Goal: Transaction & Acquisition: Purchase product/service

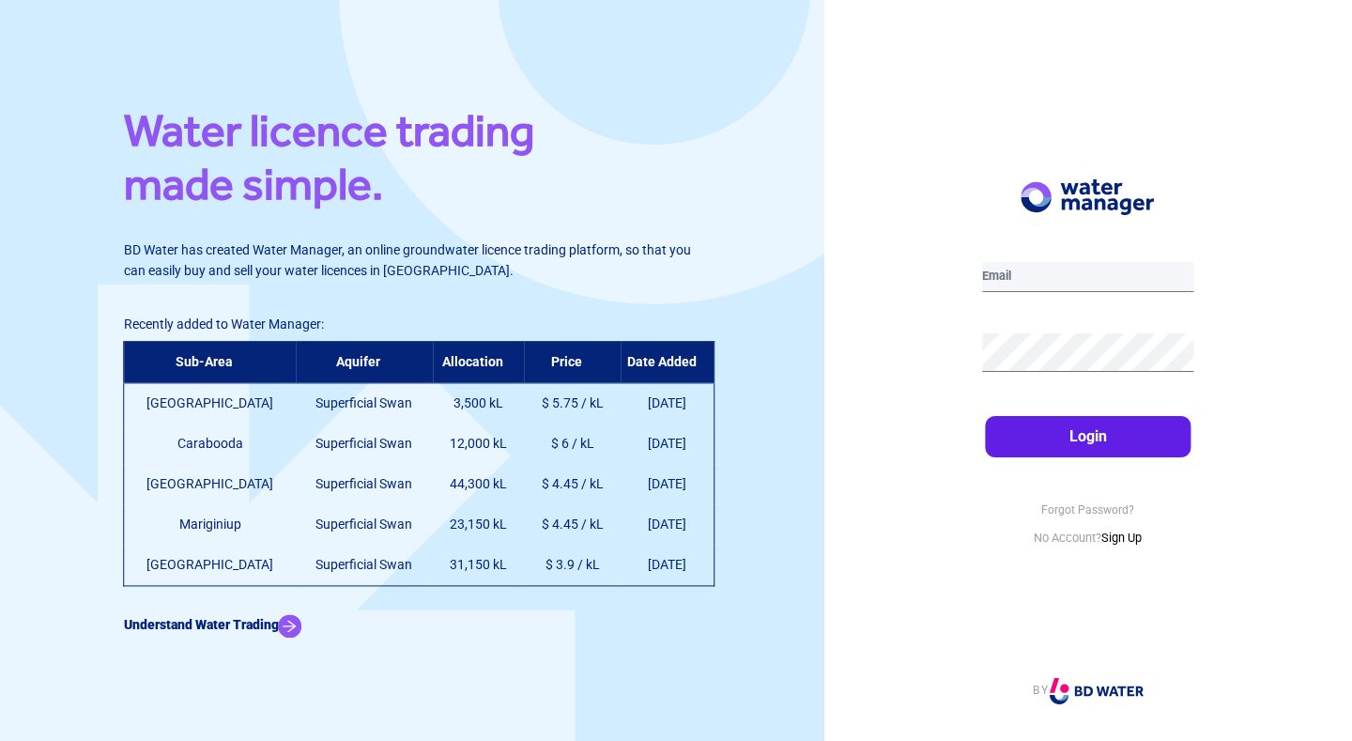
type input "[EMAIL_ADDRESS][DOMAIN_NAME]"
click at [1054, 439] on button "Login" at bounding box center [1088, 436] width 206 height 41
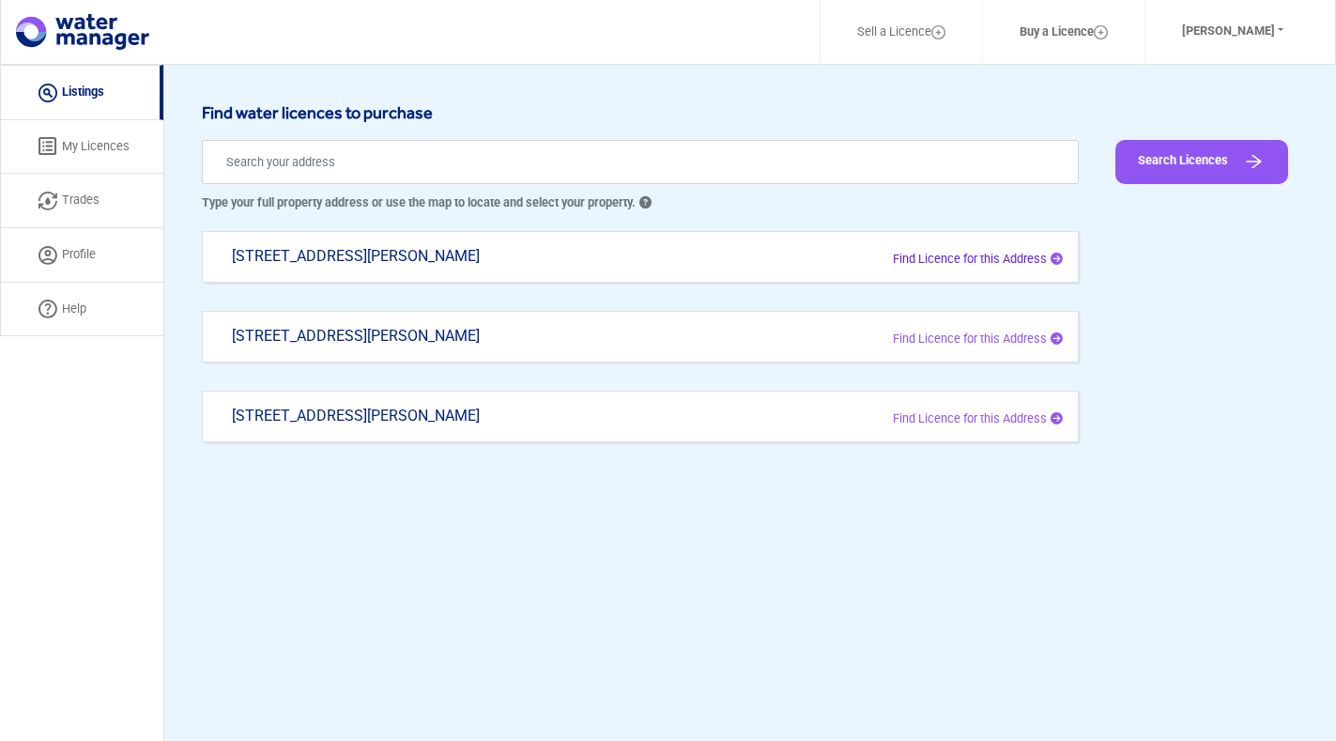
click at [943, 261] on span "Find Licence for this Address" at bounding box center [970, 259] width 154 height 14
type input "[STREET_ADDRESS][PERSON_NAME]"
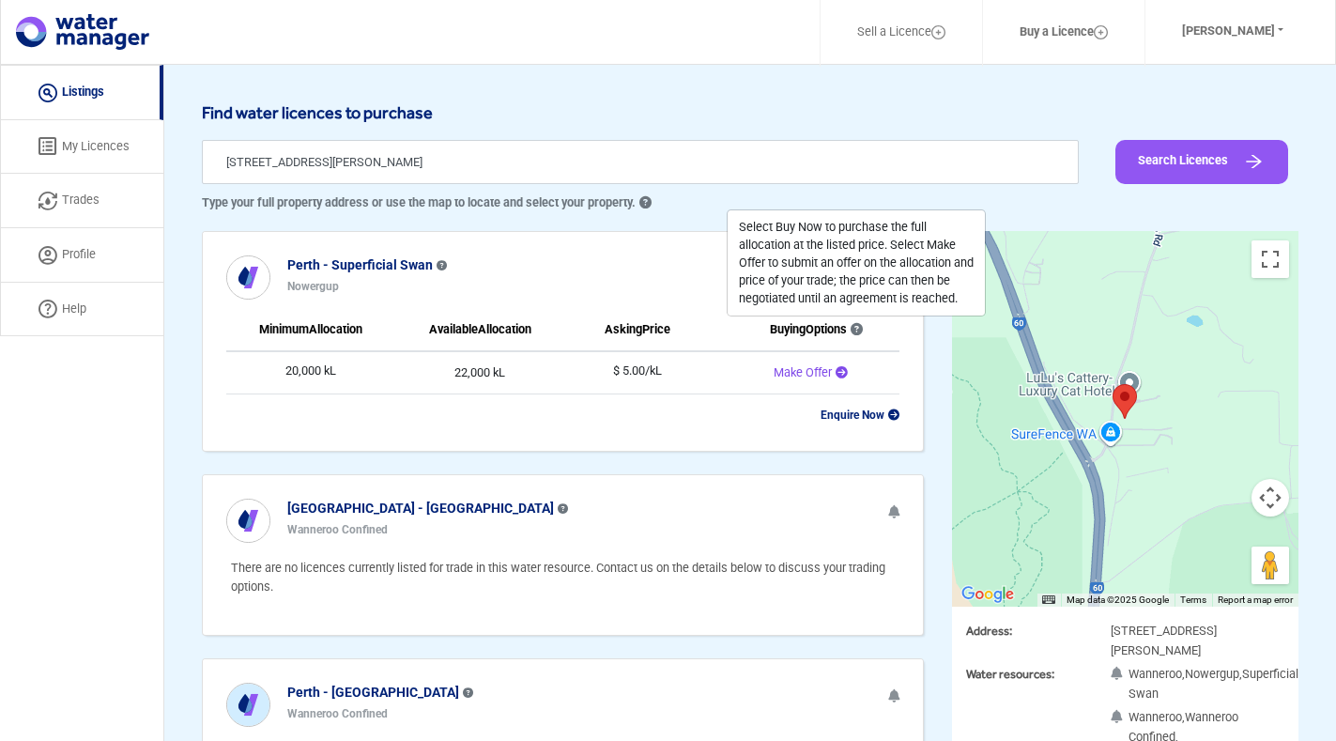
click at [823, 373] on span "Make Offer" at bounding box center [803, 372] width 58 height 14
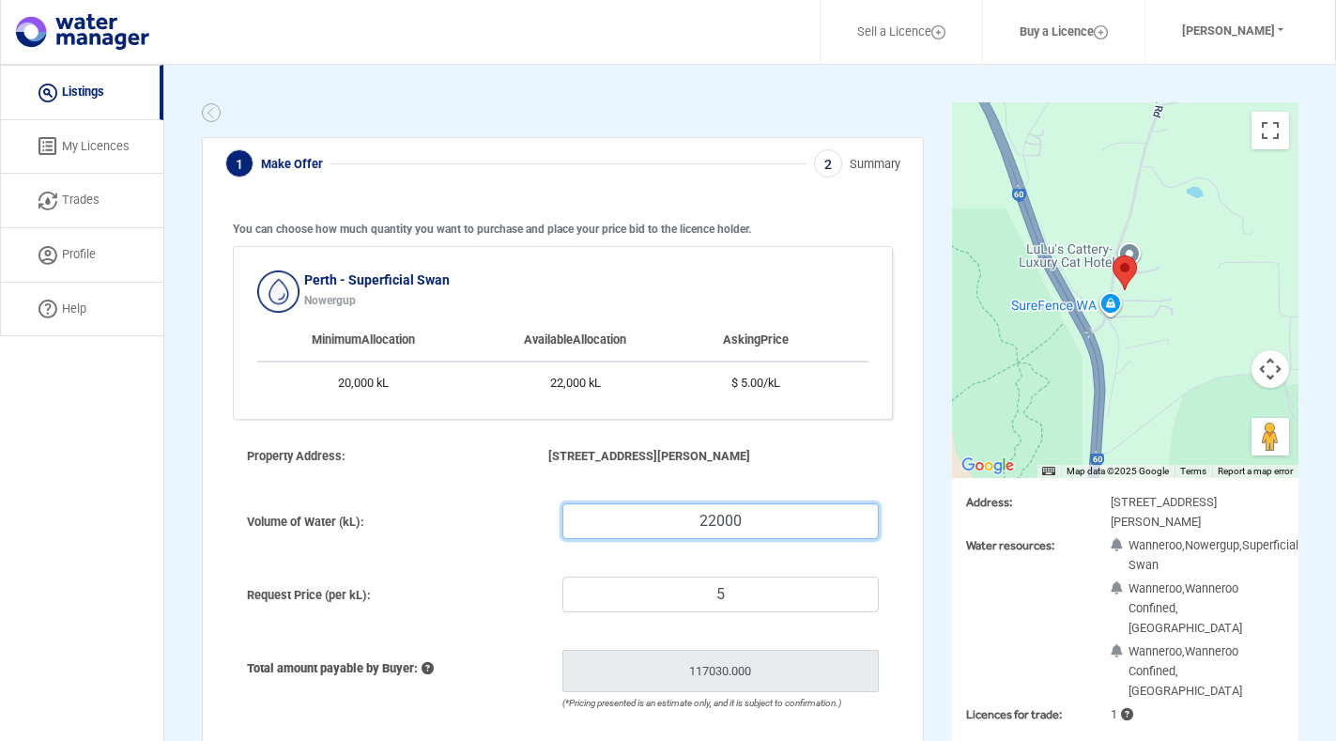
click at [708, 517] on input "22000" at bounding box center [720, 521] width 316 height 36
click at [749, 516] on input "20002" at bounding box center [720, 521] width 316 height 36
type input "2000"
type input "11,530"
type input "200"
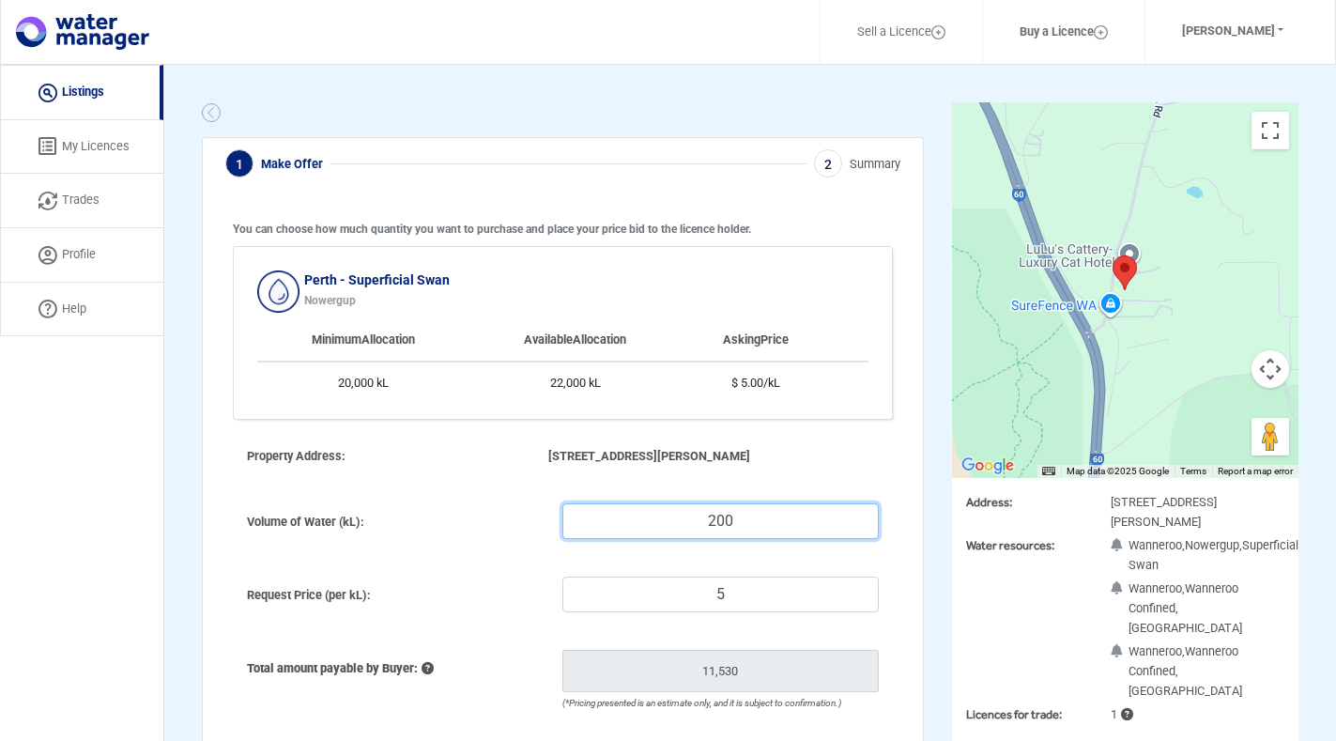
type input "2,035"
type input "20"
type input "1,085.5"
type input "2"
type input "990.55"
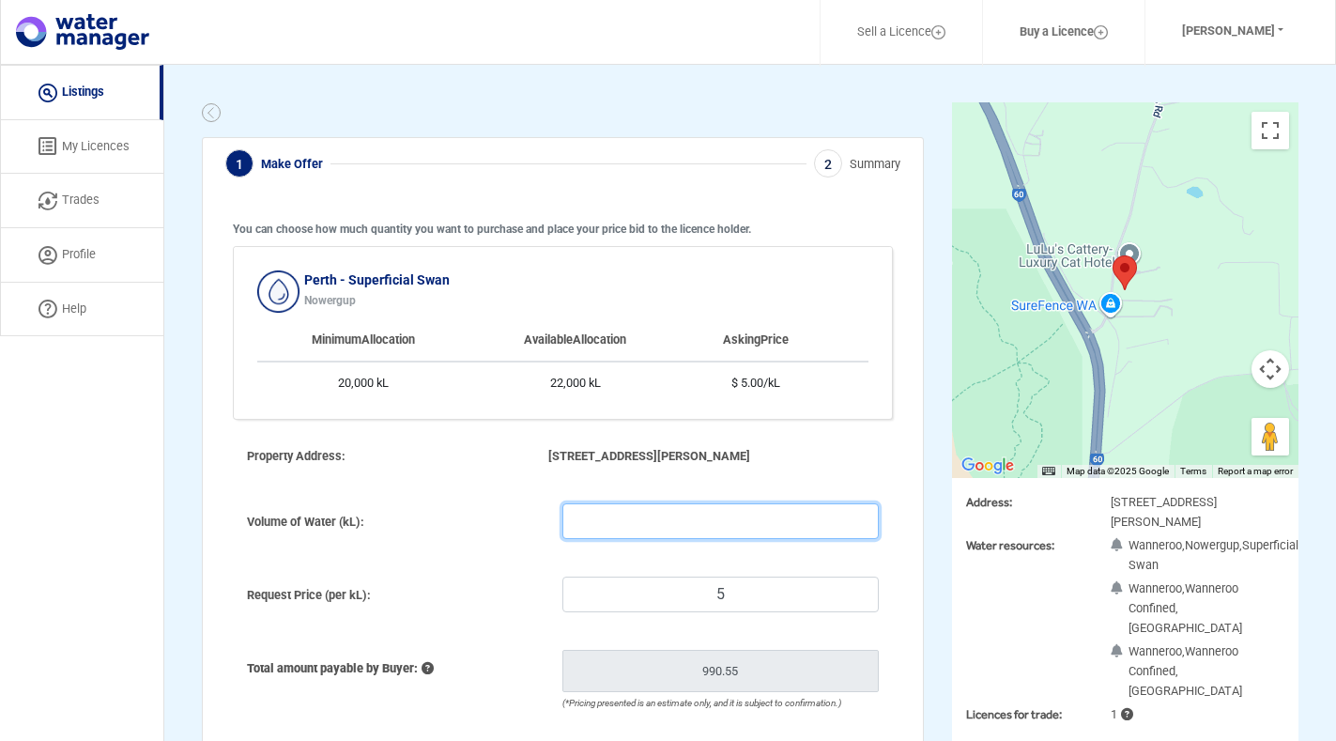
type input "1"
type input "985.275"
type input "10"
type input "1,032.75"
type input "100"
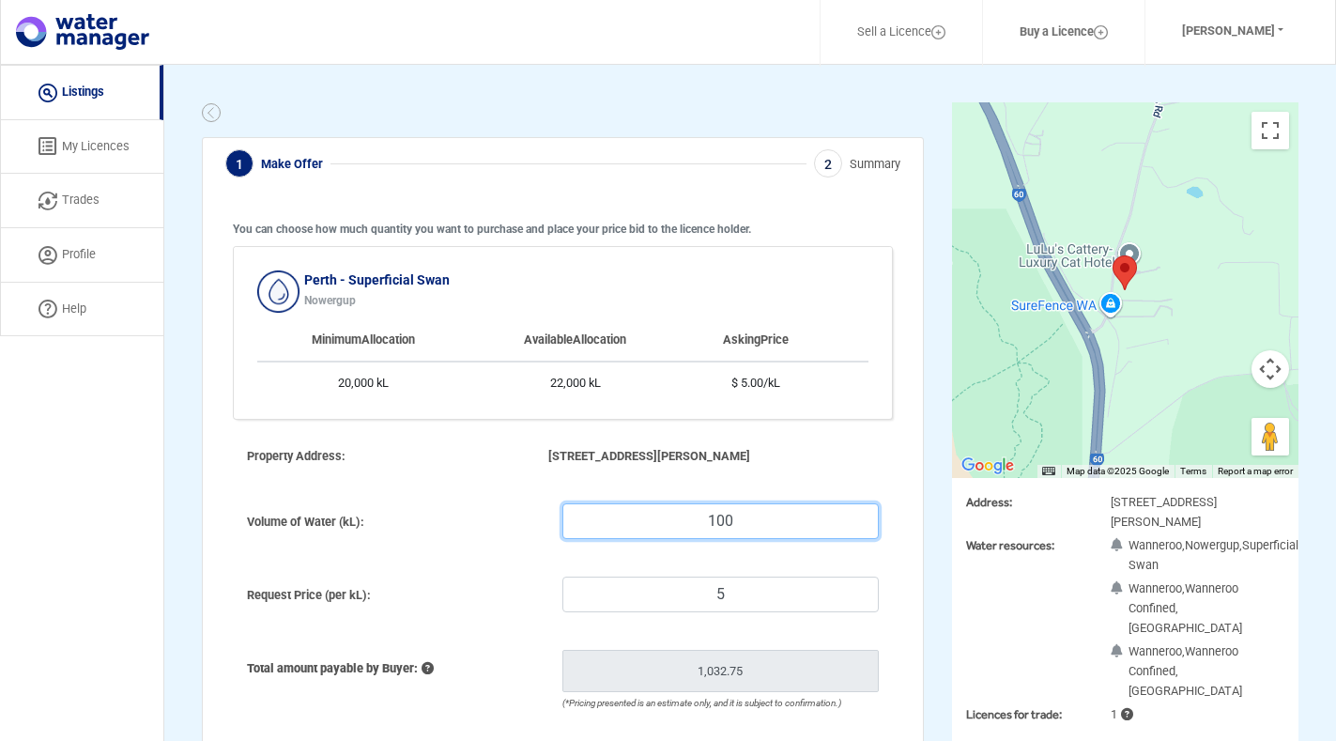
type input "1,507.5"
type input "1000"
type input "6,255"
type input "10000"
type input "53,730"
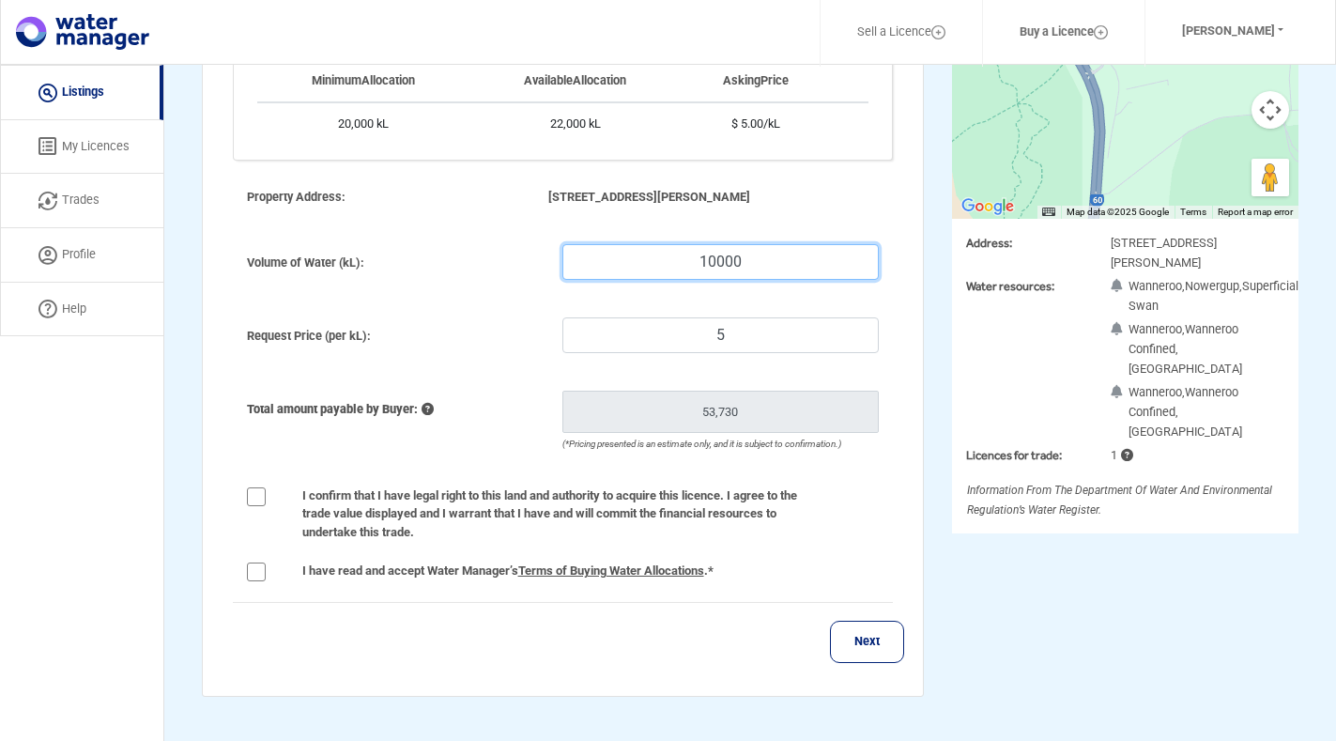
scroll to position [262, 0]
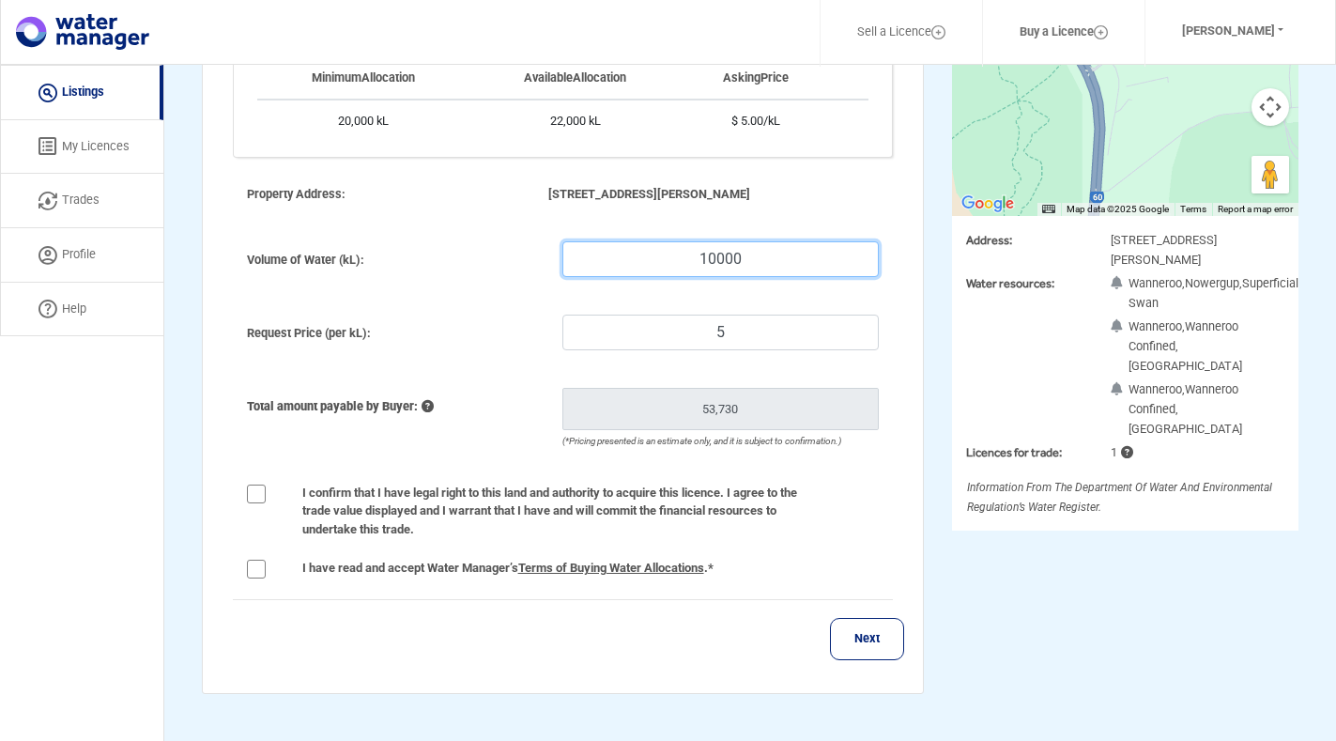
type input "10000"
click at [270, 485] on label at bounding box center [270, 485] width 0 height 0
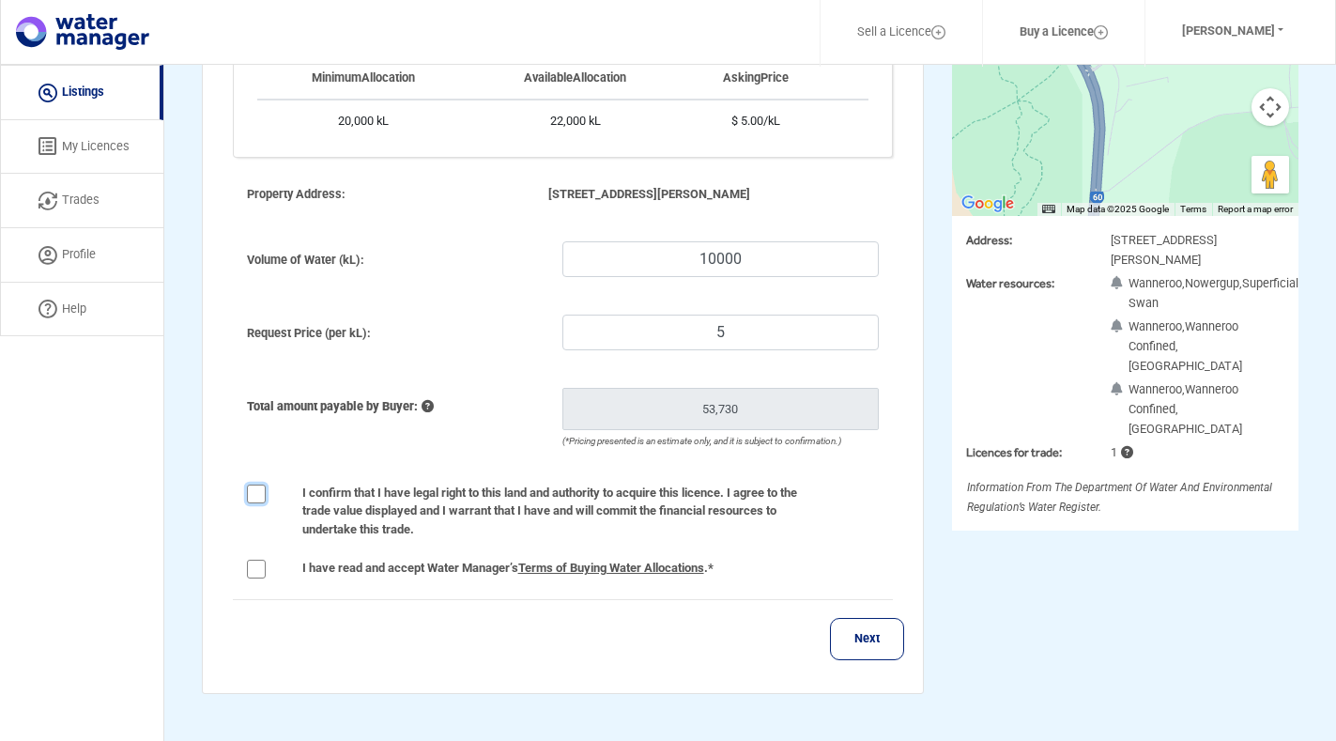
click at [259, 495] on input "I confirm that I have legal right to this land and authority to acquire this li…" at bounding box center [254, 494] width 15 height 19
checkbox input "true"
click at [270, 560] on label at bounding box center [270, 560] width 0 height 0
click at [257, 567] on input "I have read and accept Water Manager’s Terms of Buying Water Allocations .*" at bounding box center [254, 569] width 15 height 19
checkbox input "true"
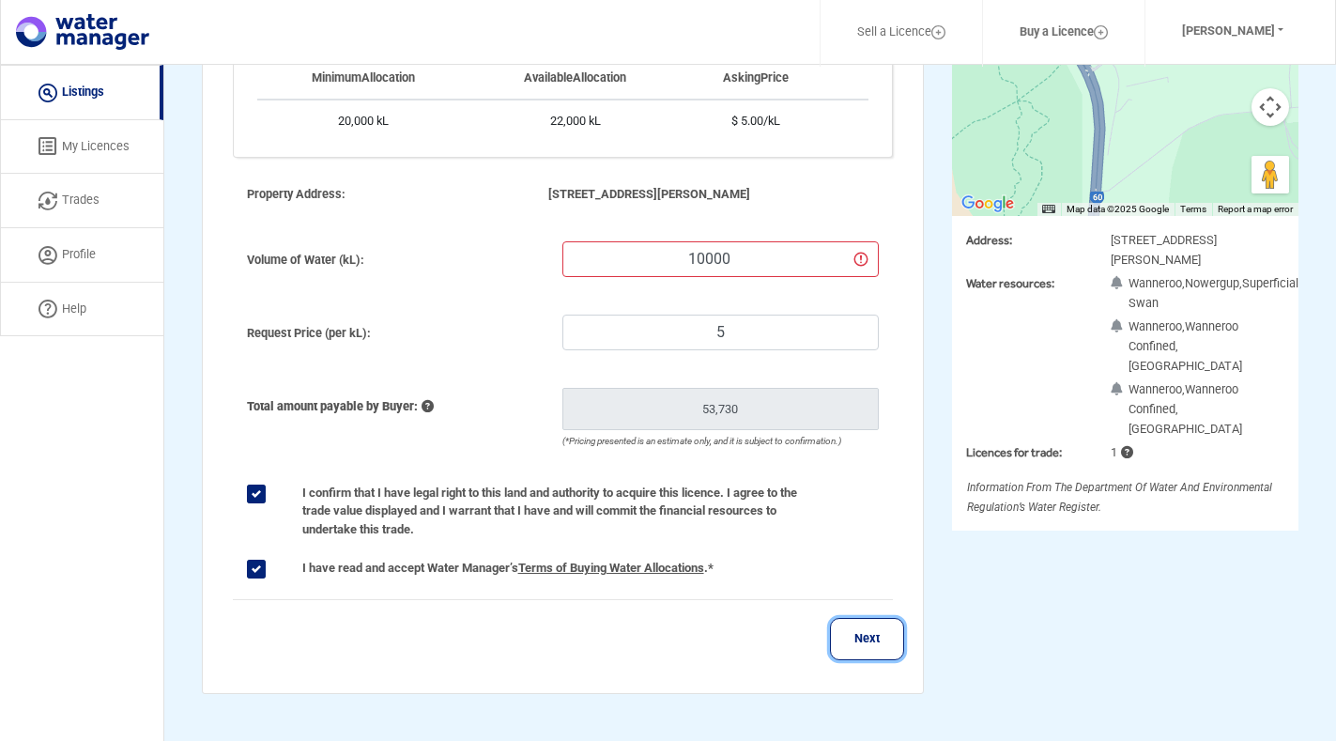
click at [854, 641] on button "Next" at bounding box center [867, 639] width 74 height 42
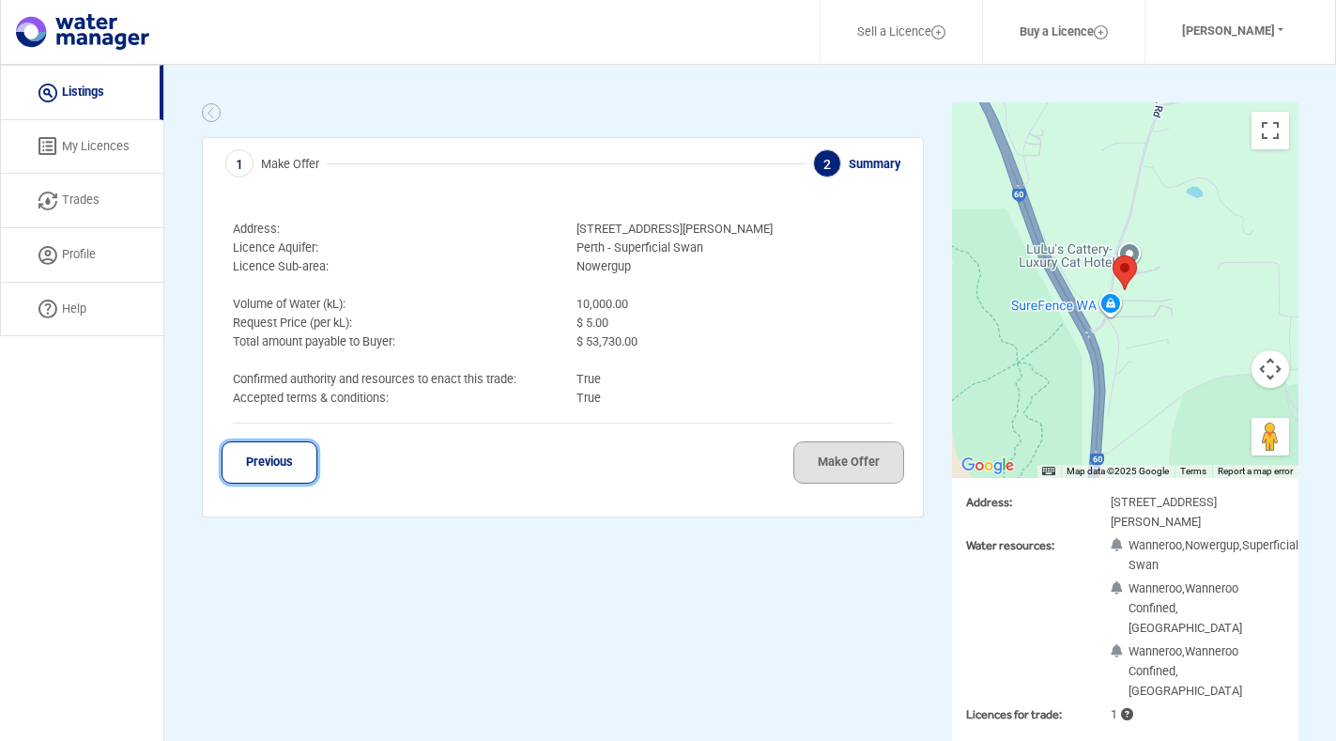
click at [280, 469] on button "Previous" at bounding box center [270, 462] width 96 height 42
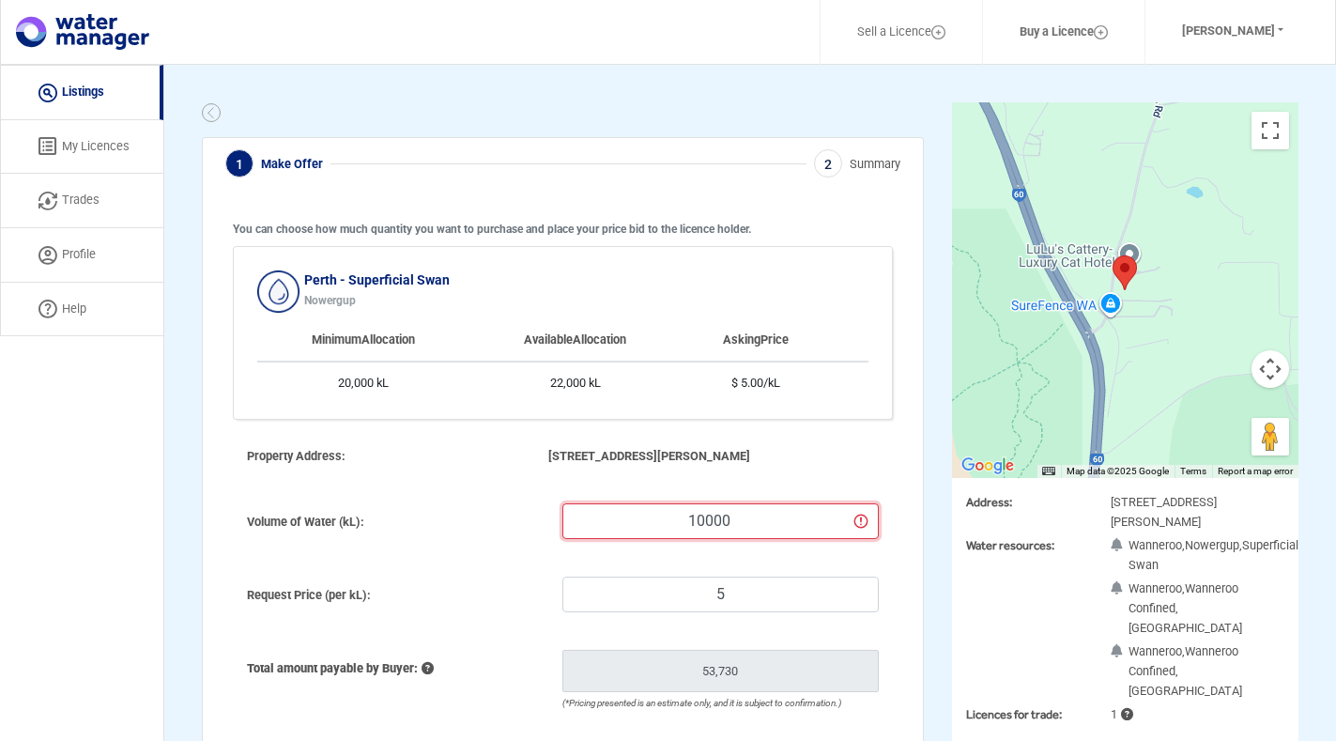
click at [747, 517] on input "10000" at bounding box center [720, 521] width 316 height 36
type input "1000"
type input "6,255"
type input "100"
type input "1,507.5"
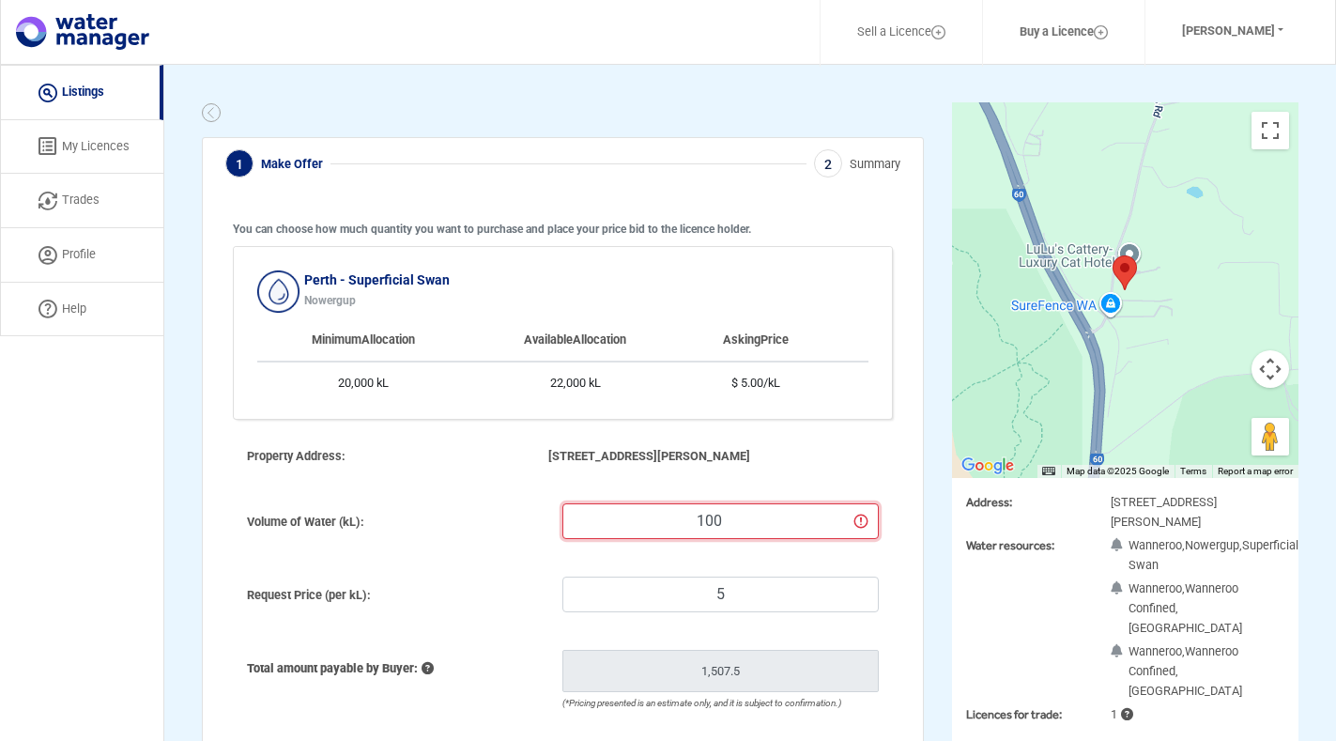
type input "10"
type input "1,032.75"
type input "1"
type input "985.275"
type input "2"
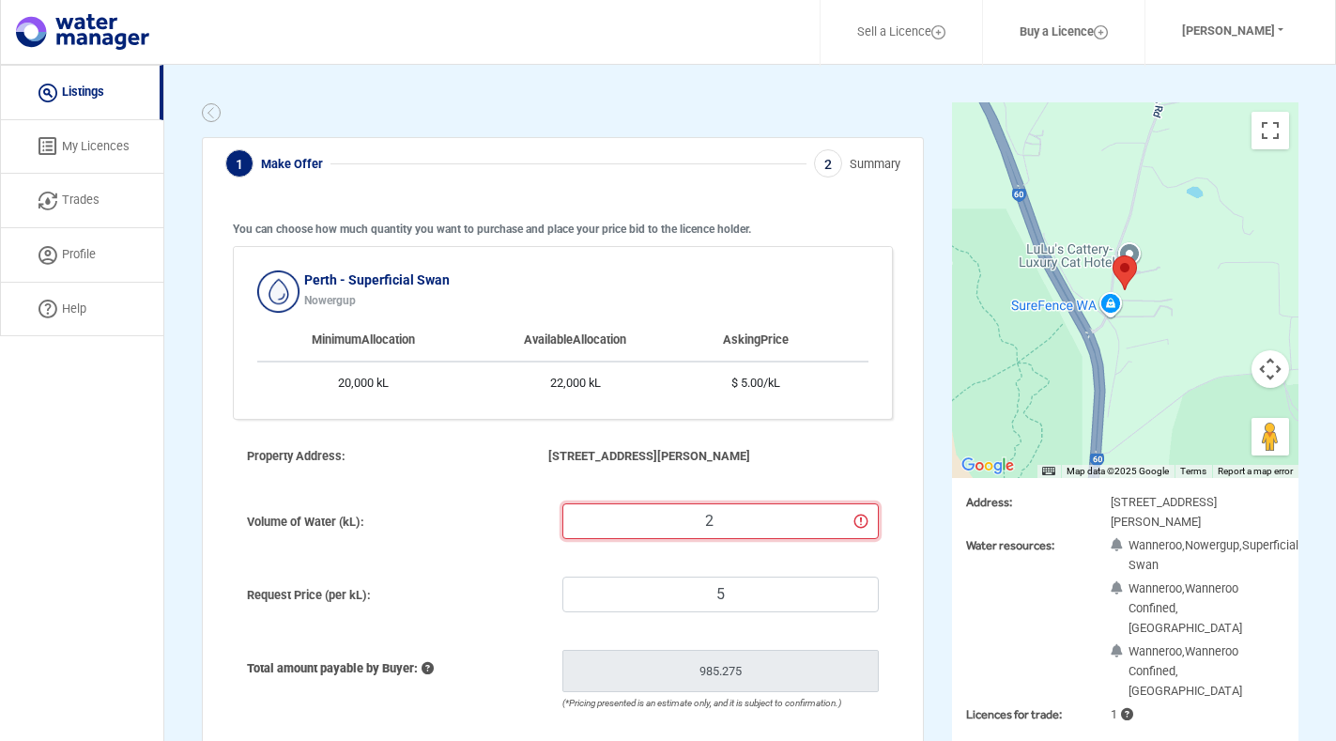
type input "990.55"
type input "20"
type input "1,085.5"
type input "200"
type input "2,035"
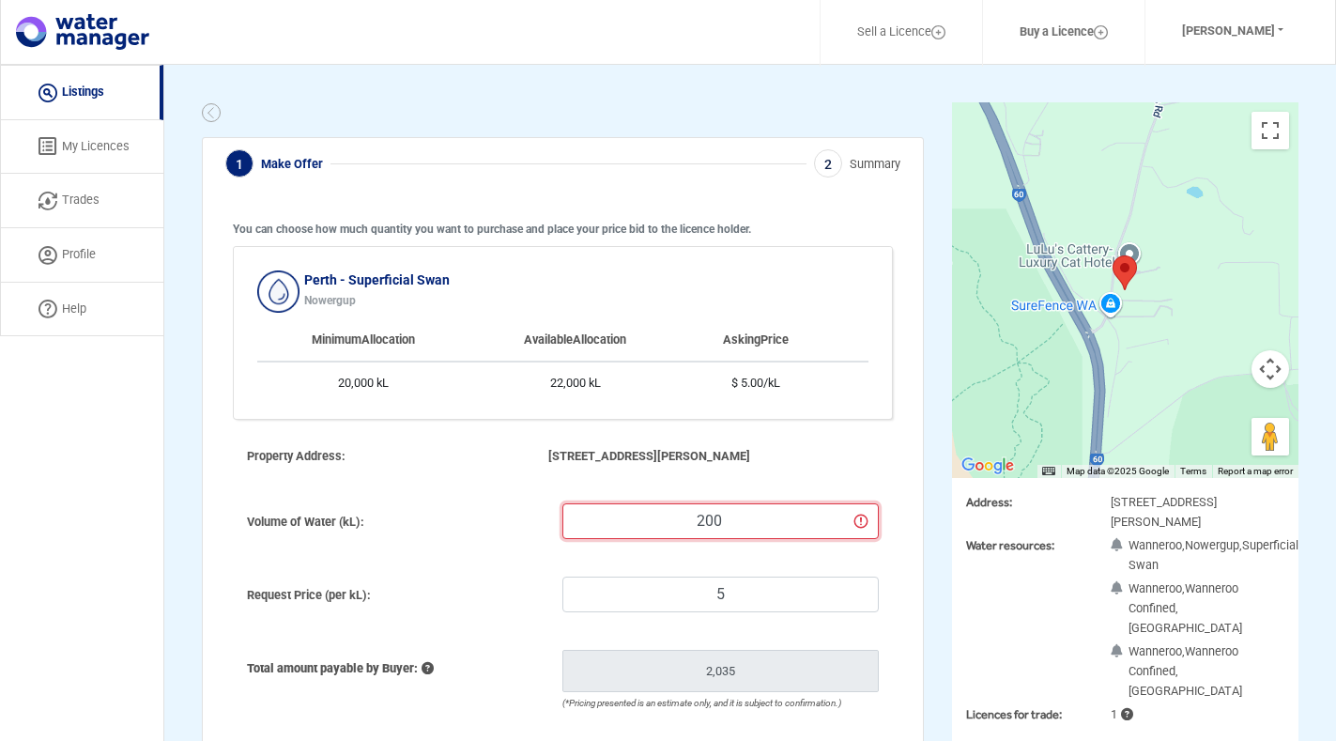
type input "2000"
type input "11,530"
type input "20000"
type input "106,480"
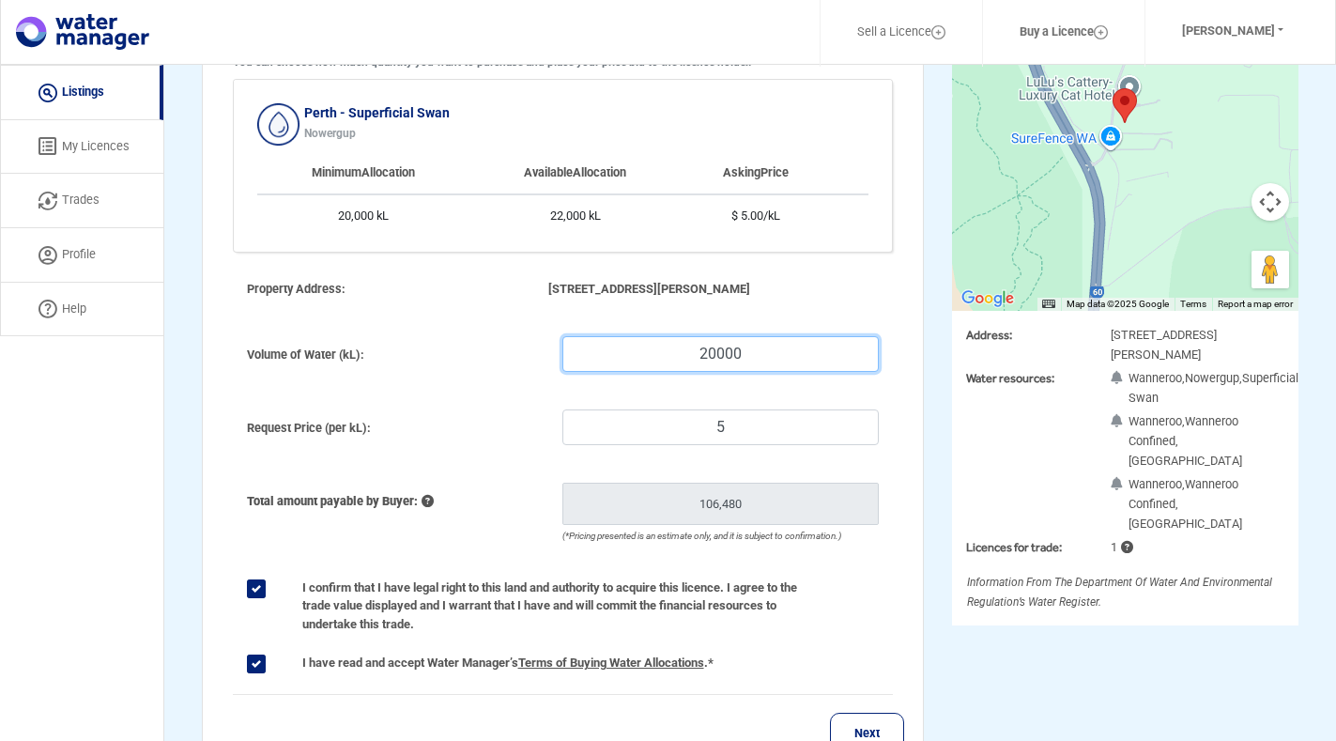
scroll to position [188, 0]
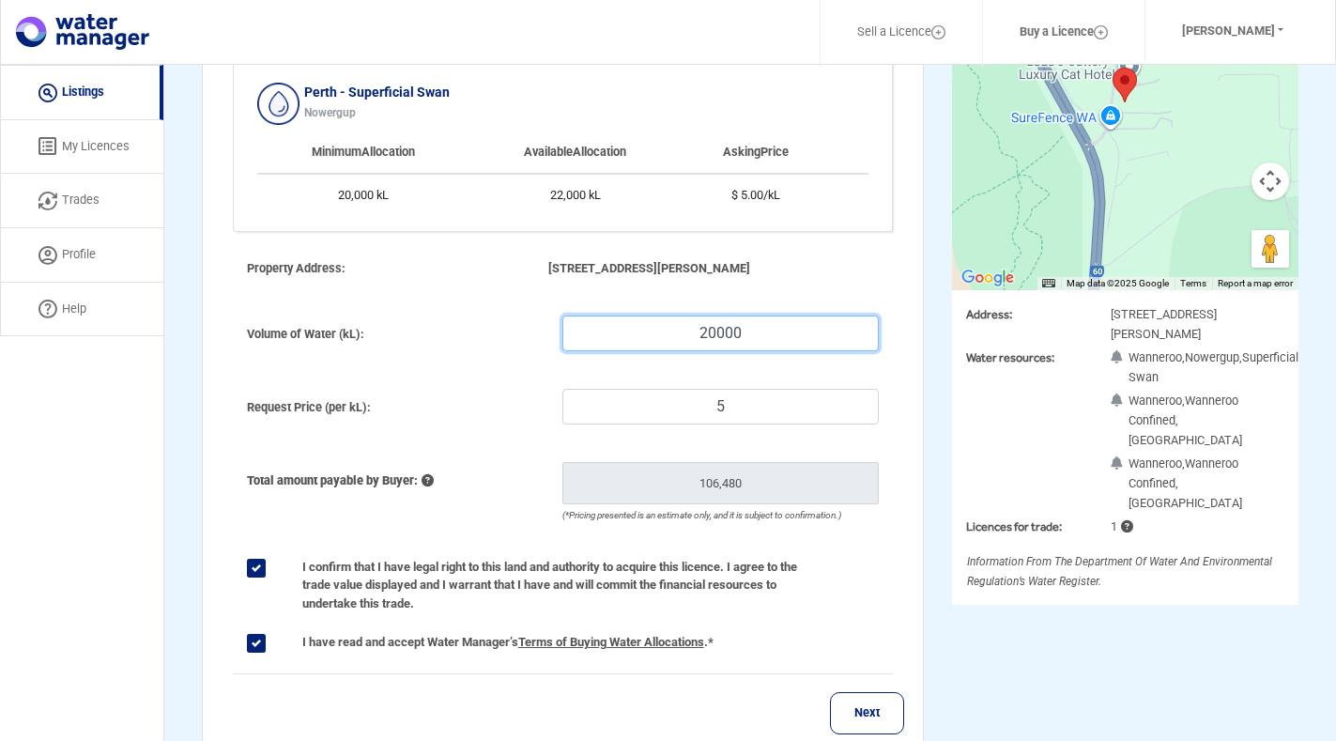
type input "20000"
click at [878, 704] on button "Next" at bounding box center [867, 713] width 74 height 42
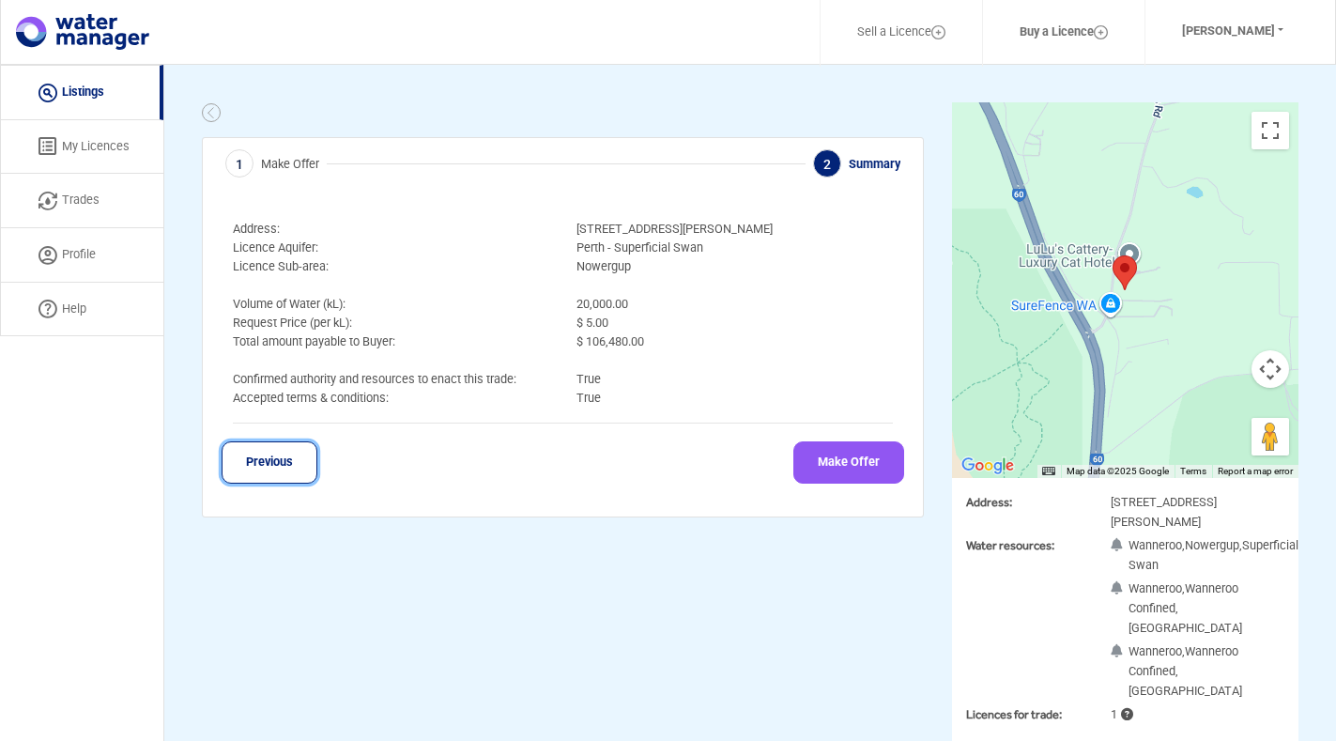
click at [283, 463] on button "Previous" at bounding box center [270, 462] width 96 height 42
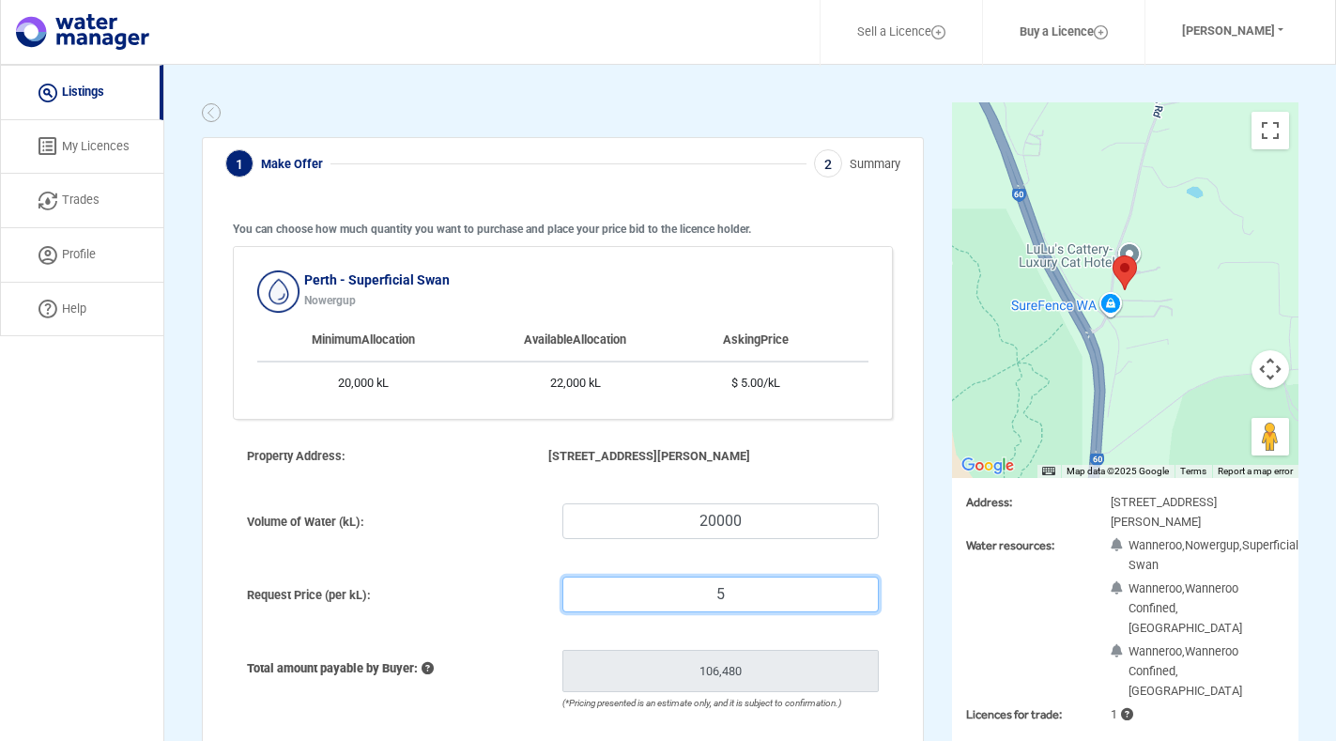
click at [732, 594] on input "5" at bounding box center [720, 595] width 316 height 36
type input "980"
type input "4"
type input "85,380"
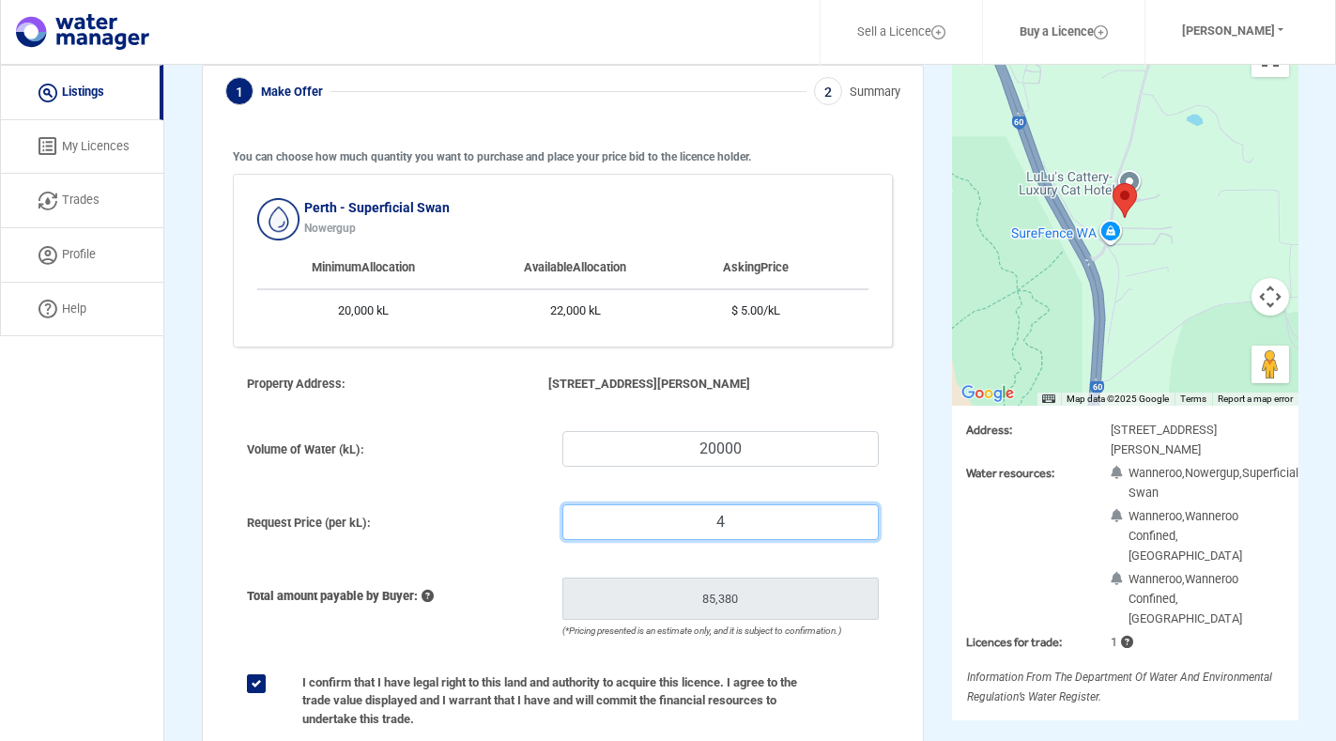
scroll to position [262, 0]
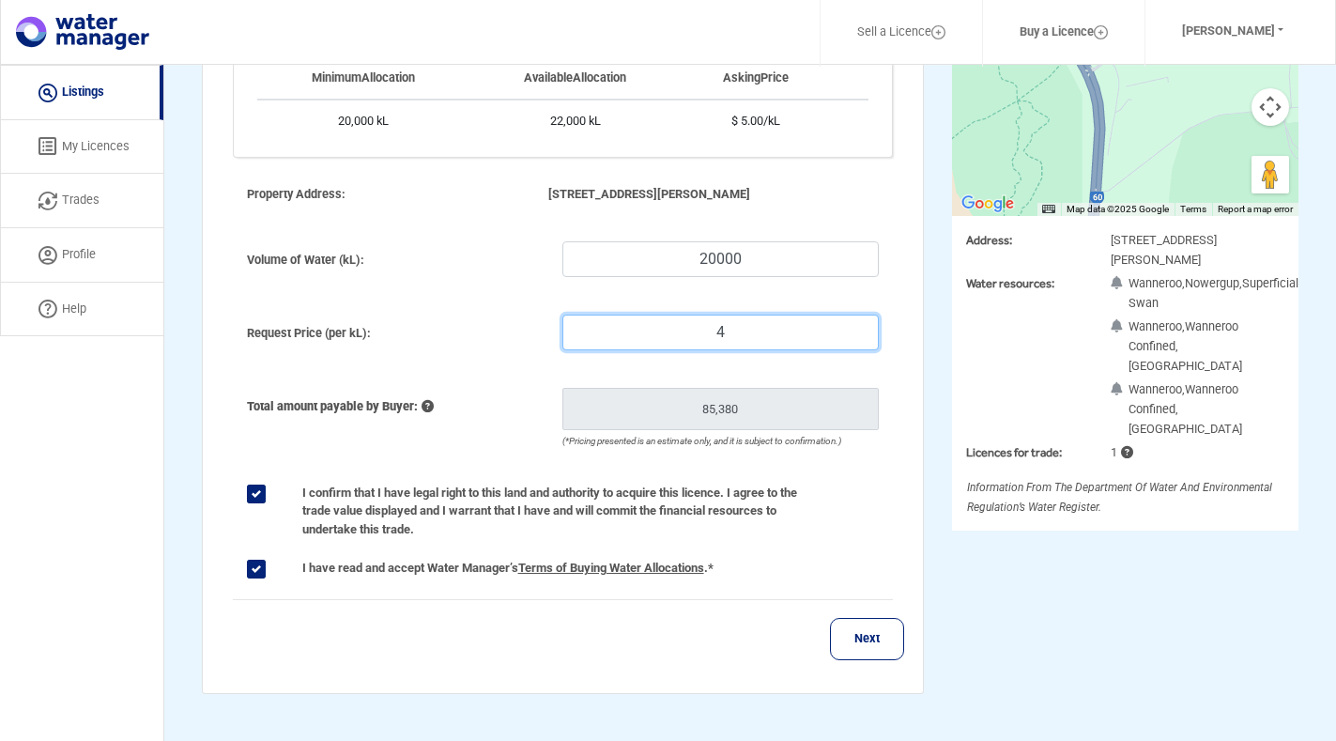
type input "4"
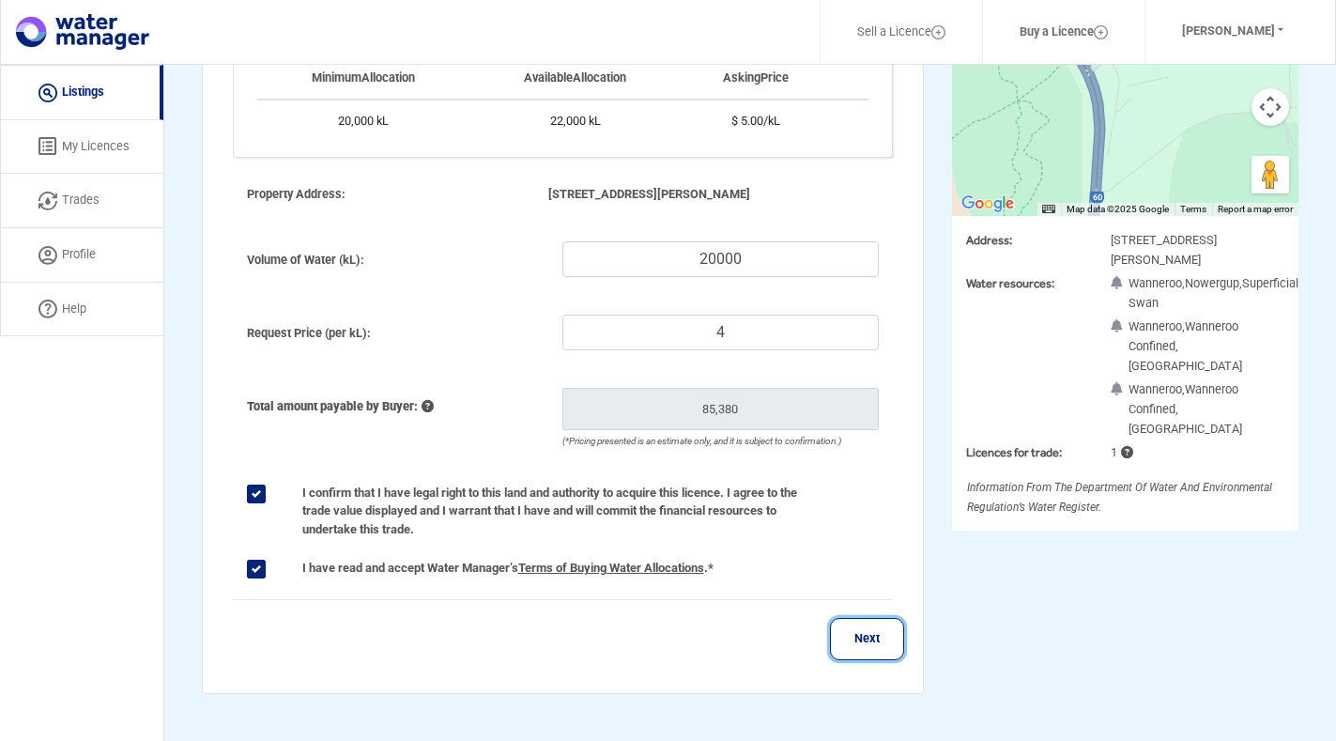
click at [871, 645] on button "Next" at bounding box center [867, 639] width 74 height 42
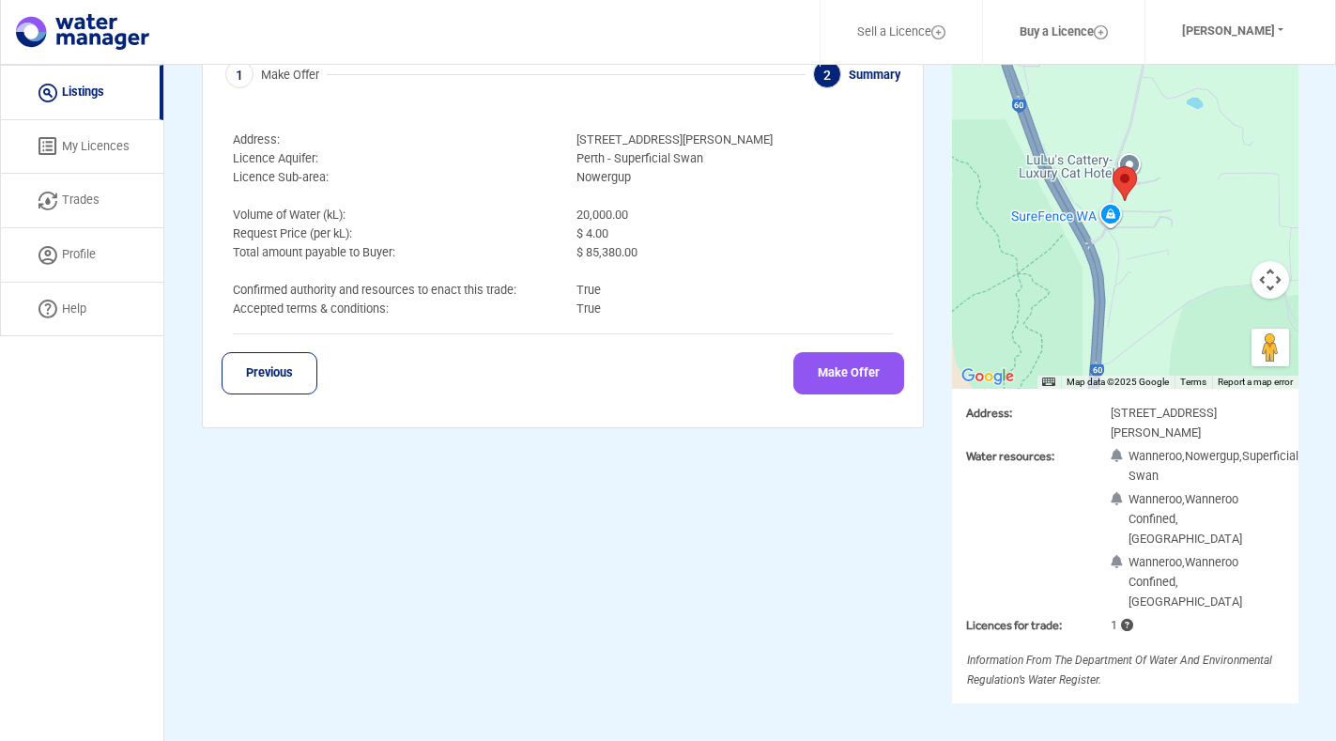
scroll to position [0, 0]
